Goal: Task Accomplishment & Management: Use online tool/utility

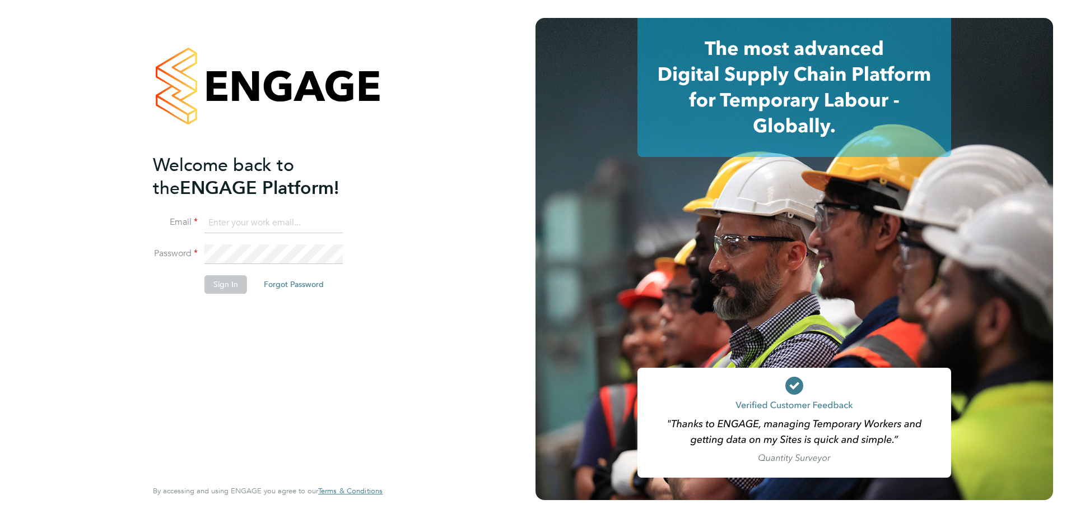
type input "[PERSON_NAME][EMAIL_ADDRESS][PERSON_NAME][DOMAIN_NAME]"
click at [326, 236] on li "Email [PERSON_NAME][EMAIL_ADDRESS][PERSON_NAME][DOMAIN_NAME]" at bounding box center [262, 228] width 218 height 31
click at [231, 280] on button "Sign In" at bounding box center [225, 284] width 43 height 18
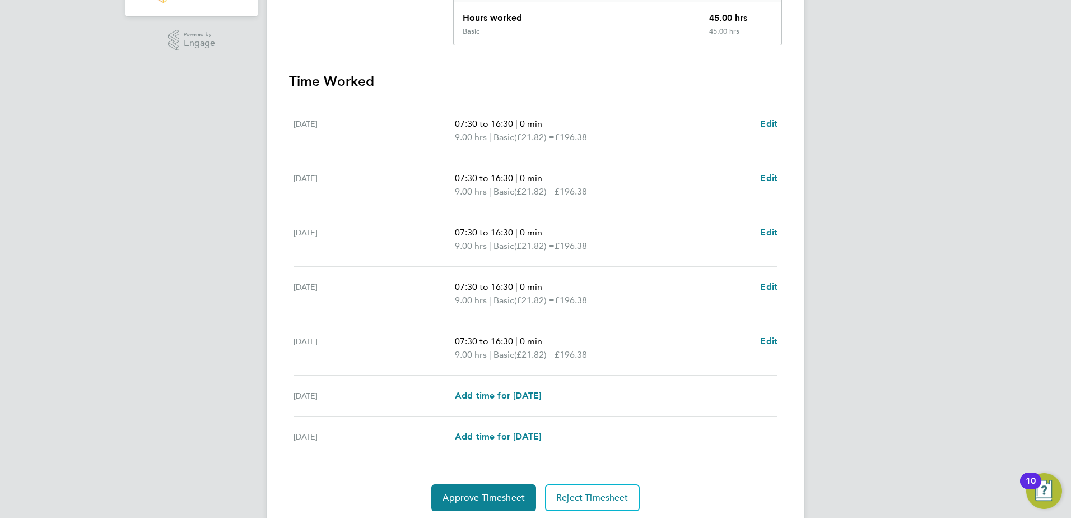
scroll to position [301, 0]
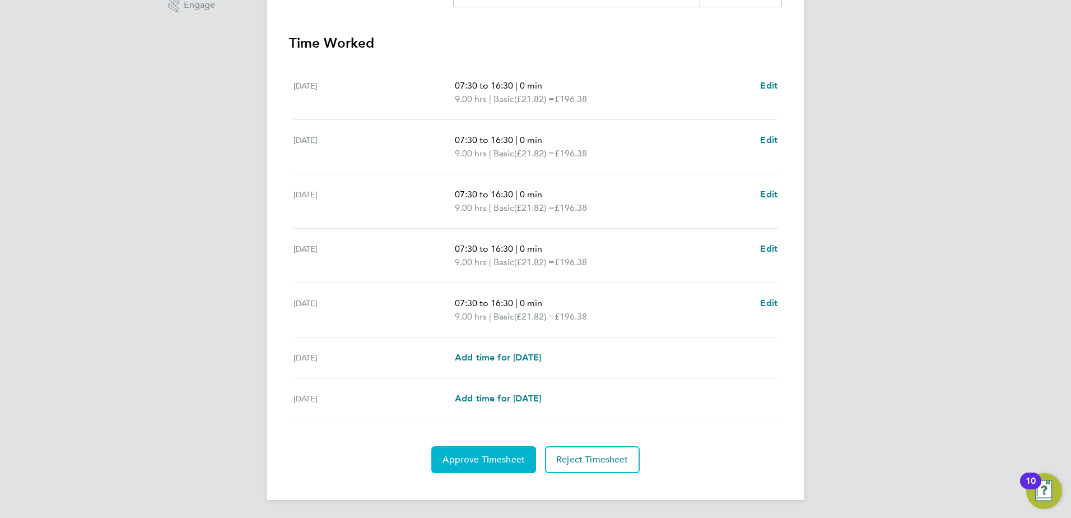
click at [492, 462] on span "Approve Timesheet" at bounding box center [484, 459] width 82 height 11
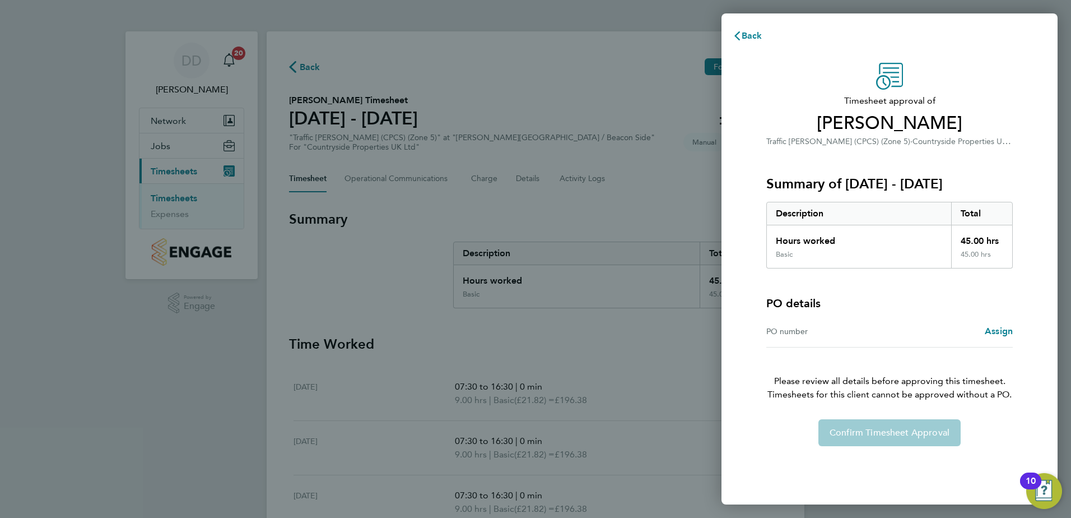
click at [885, 434] on div "Confirm Timesheet Approval" at bounding box center [889, 432] width 273 height 27
click at [760, 38] on span "Back" at bounding box center [752, 35] width 21 height 11
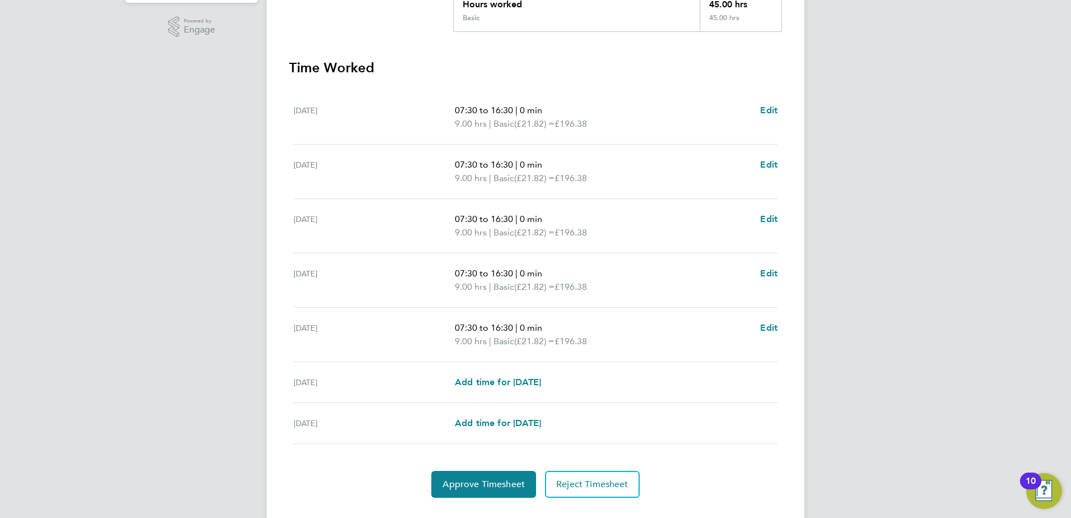
scroll to position [301, 0]
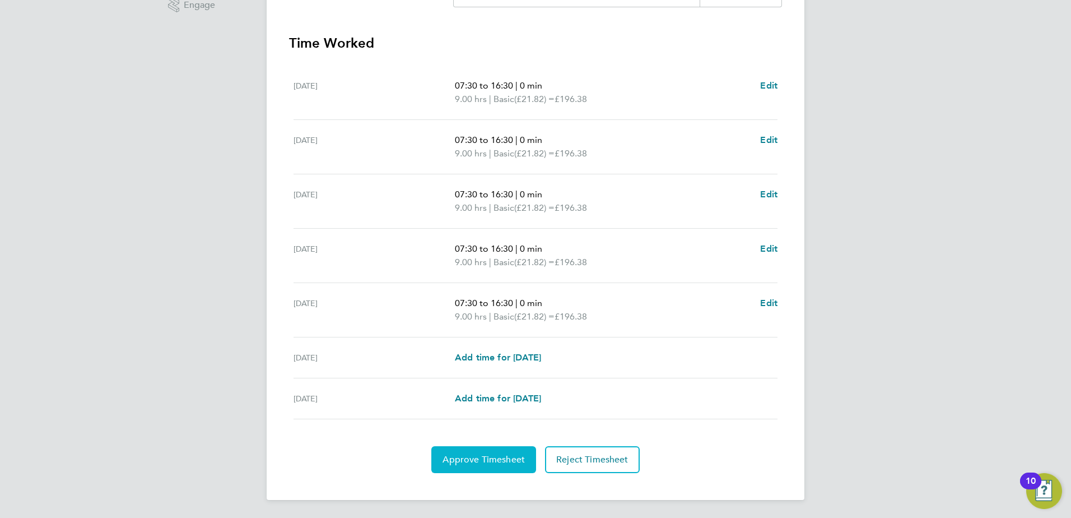
click at [490, 459] on span "Approve Timesheet" at bounding box center [484, 459] width 82 height 11
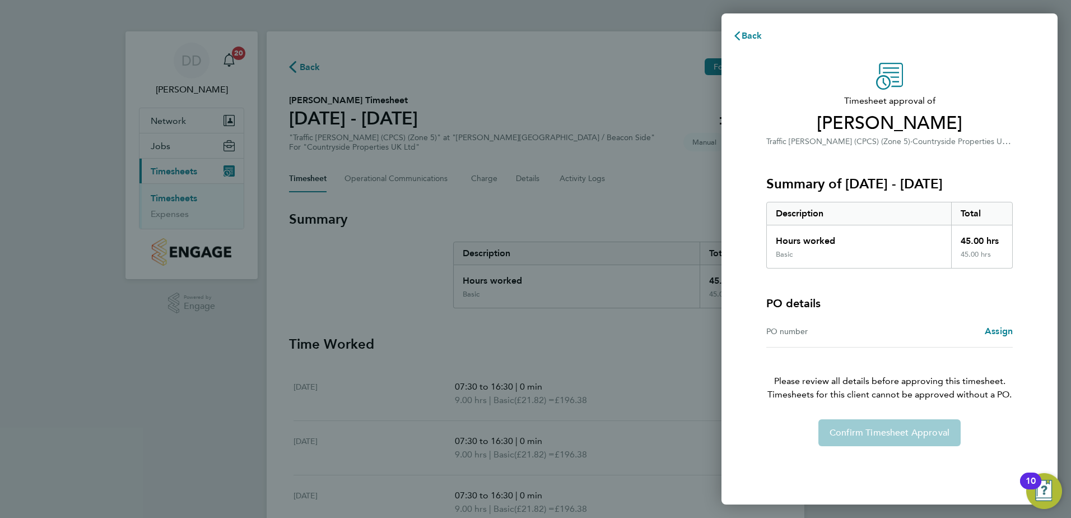
click at [877, 427] on div "Confirm Timesheet Approval" at bounding box center [889, 432] width 273 height 27
click at [760, 36] on span "Back" at bounding box center [752, 35] width 21 height 11
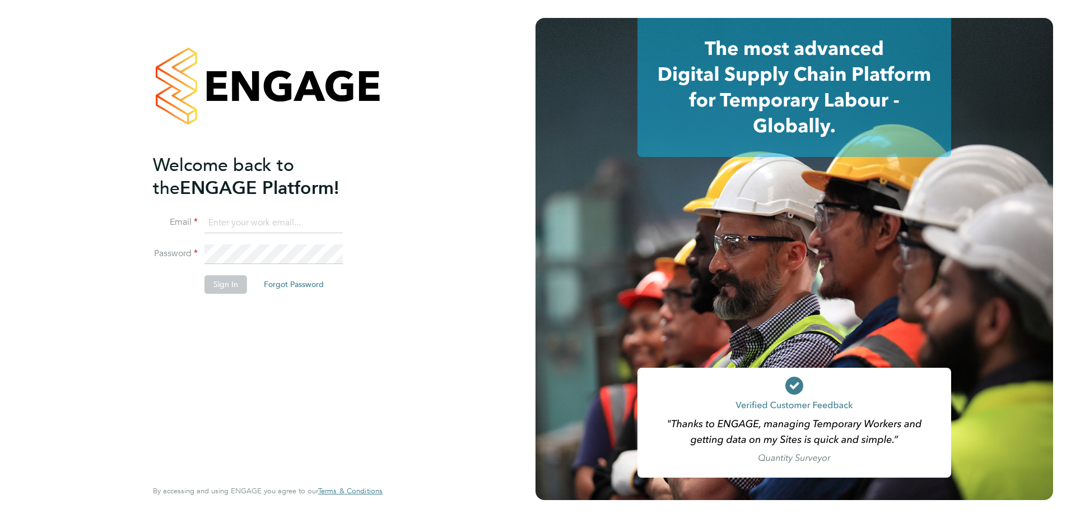
type input "[PERSON_NAME][EMAIL_ADDRESS][PERSON_NAME][DOMAIN_NAME]"
drag, startPoint x: 225, startPoint y: 372, endPoint x: 225, endPoint y: 366, distance: 6.2
click at [225, 372] on div "Welcome back to the ENGAGE Platform! Email [PERSON_NAME][EMAIL_ADDRESS][PERSON_…" at bounding box center [262, 315] width 218 height 323
click at [225, 280] on button "Sign In" at bounding box center [225, 284] width 43 height 18
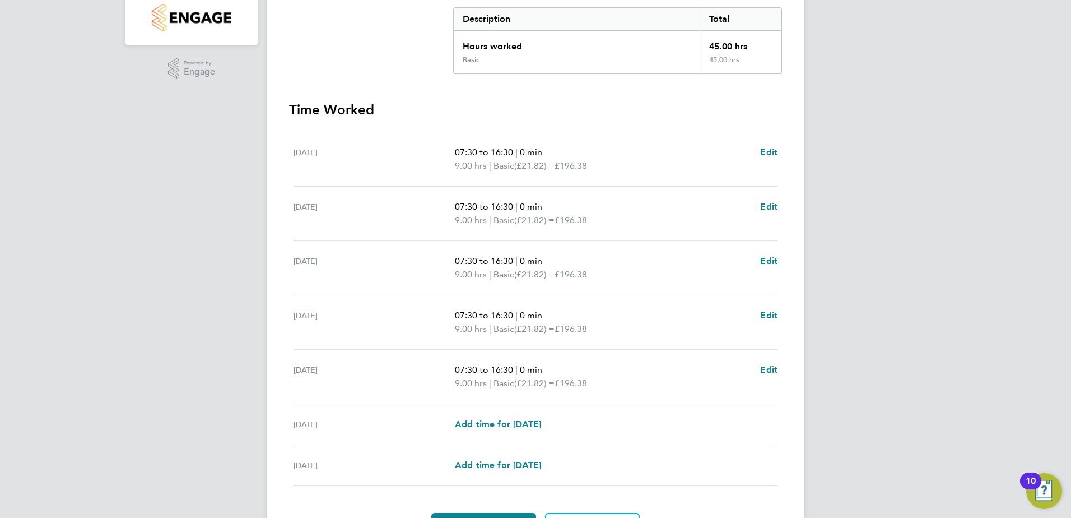
scroll to position [301, 0]
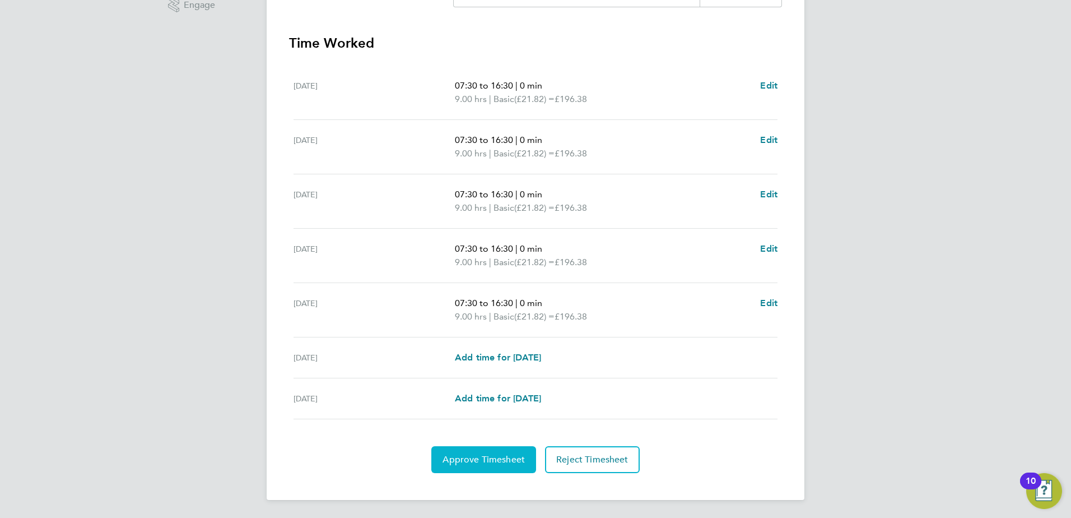
click at [479, 461] on span "Approve Timesheet" at bounding box center [484, 459] width 82 height 11
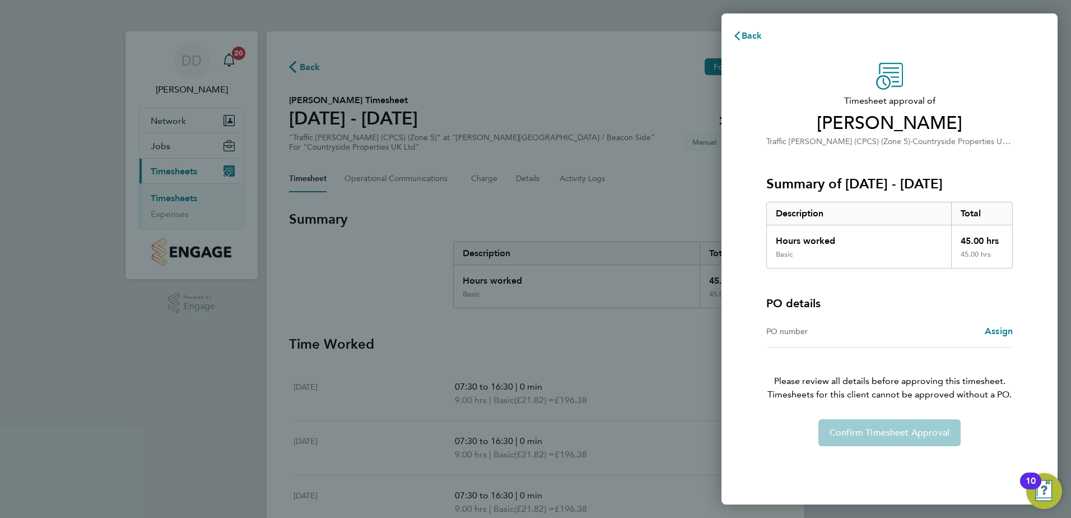
click at [907, 438] on div "Confirm Timesheet Approval" at bounding box center [889, 432] width 273 height 27
drag, startPoint x: 992, startPoint y: 324, endPoint x: 978, endPoint y: 313, distance: 18.0
click at [990, 322] on div "PO number Assign" at bounding box center [889, 331] width 247 height 32
click at [756, 40] on span "Back" at bounding box center [752, 35] width 21 height 11
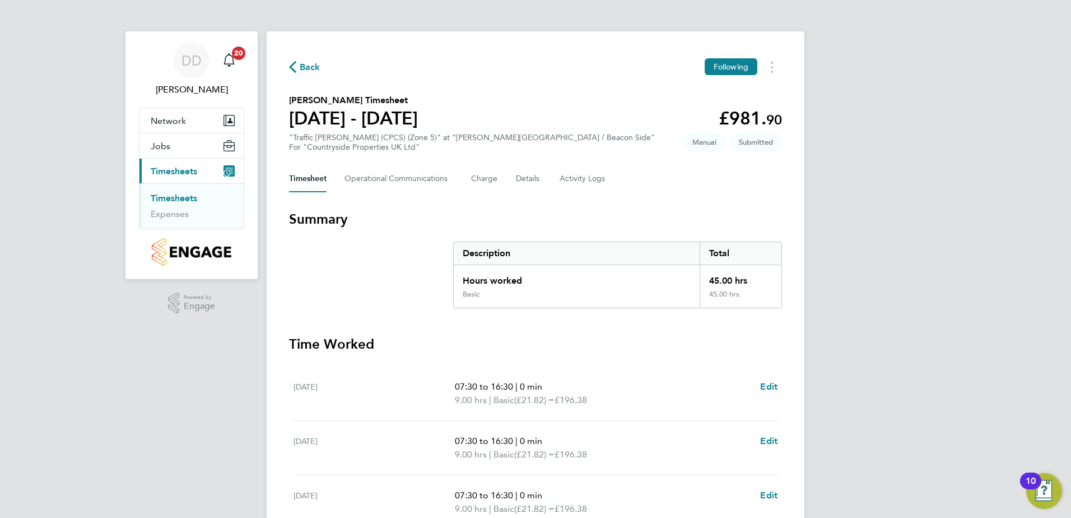
scroll to position [301, 0]
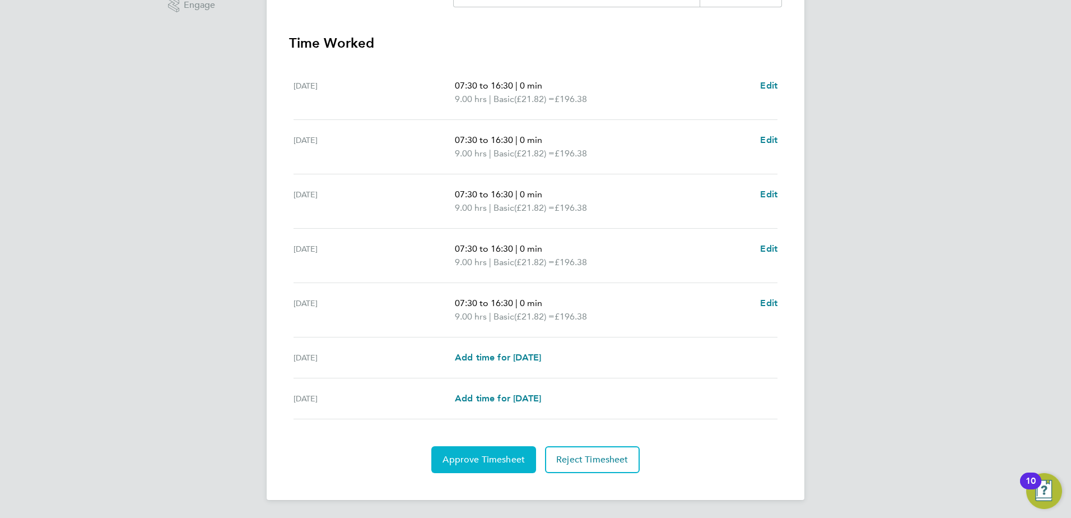
click at [524, 463] on span "Approve Timesheet" at bounding box center [484, 459] width 82 height 11
